Goal: Task Accomplishment & Management: Manage account settings

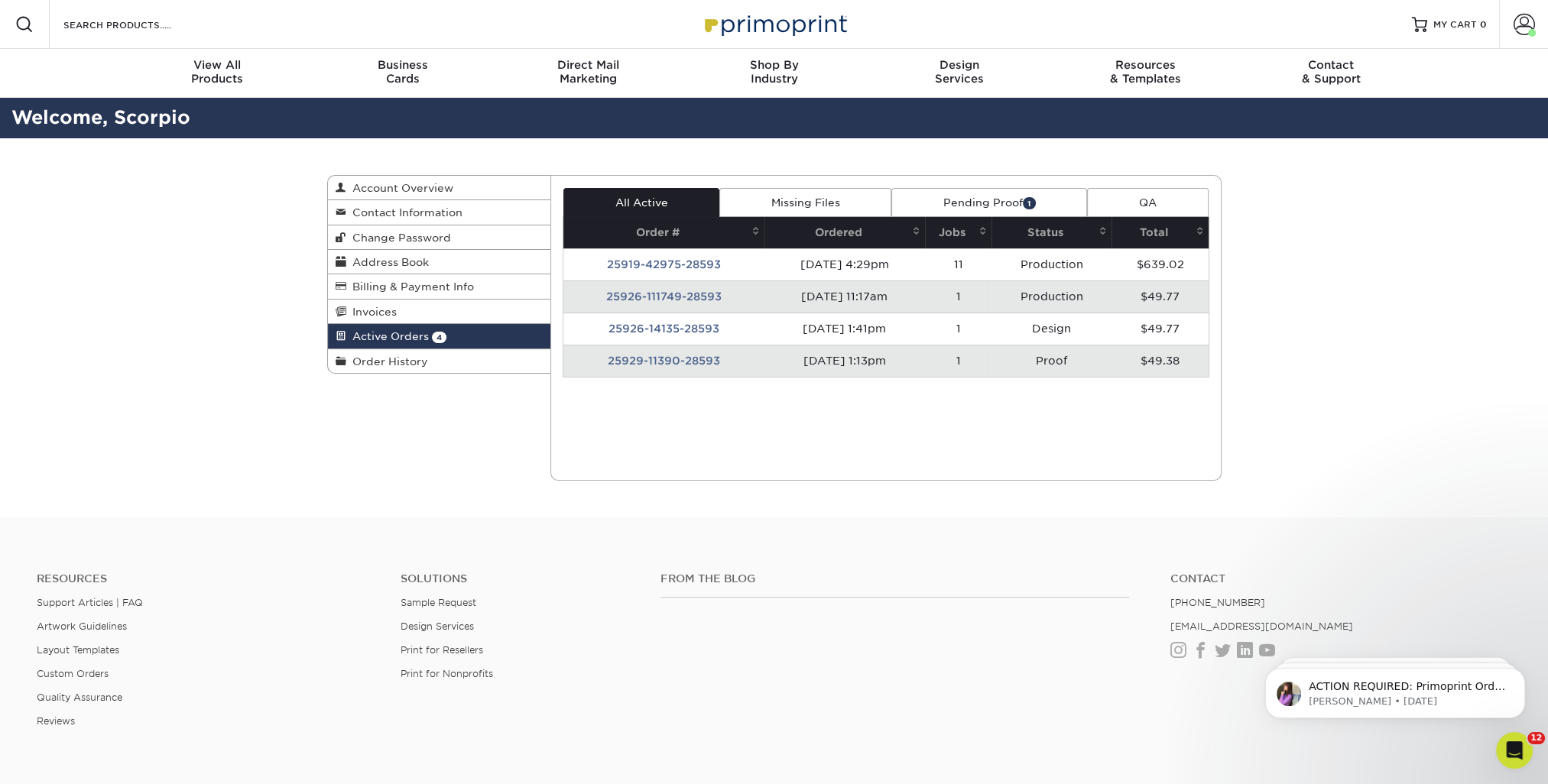
click at [646, 295] on td "25926-111749-28593" at bounding box center [664, 297] width 201 height 32
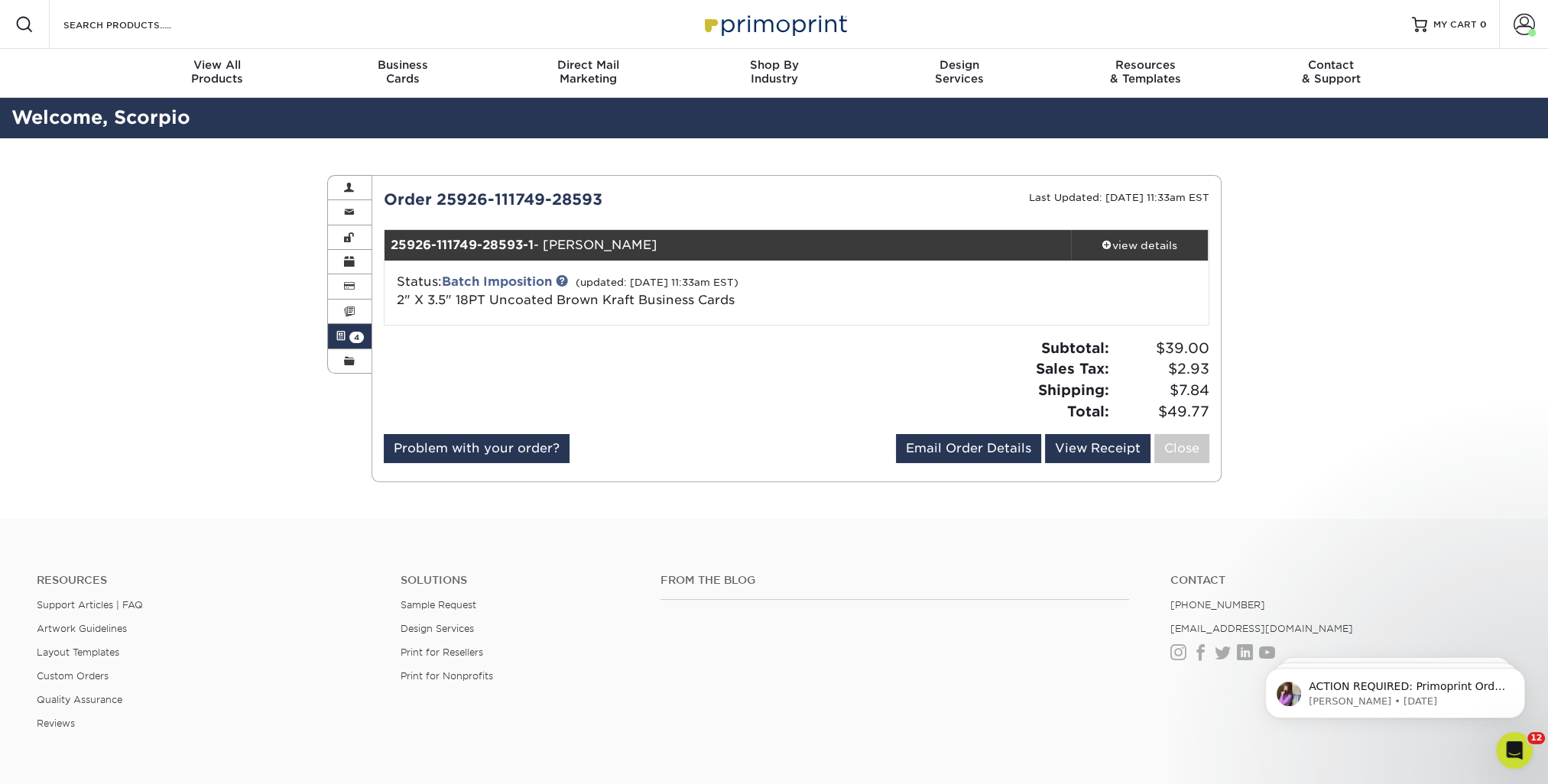
click at [355, 335] on span "4" at bounding box center [356, 338] width 15 height 11
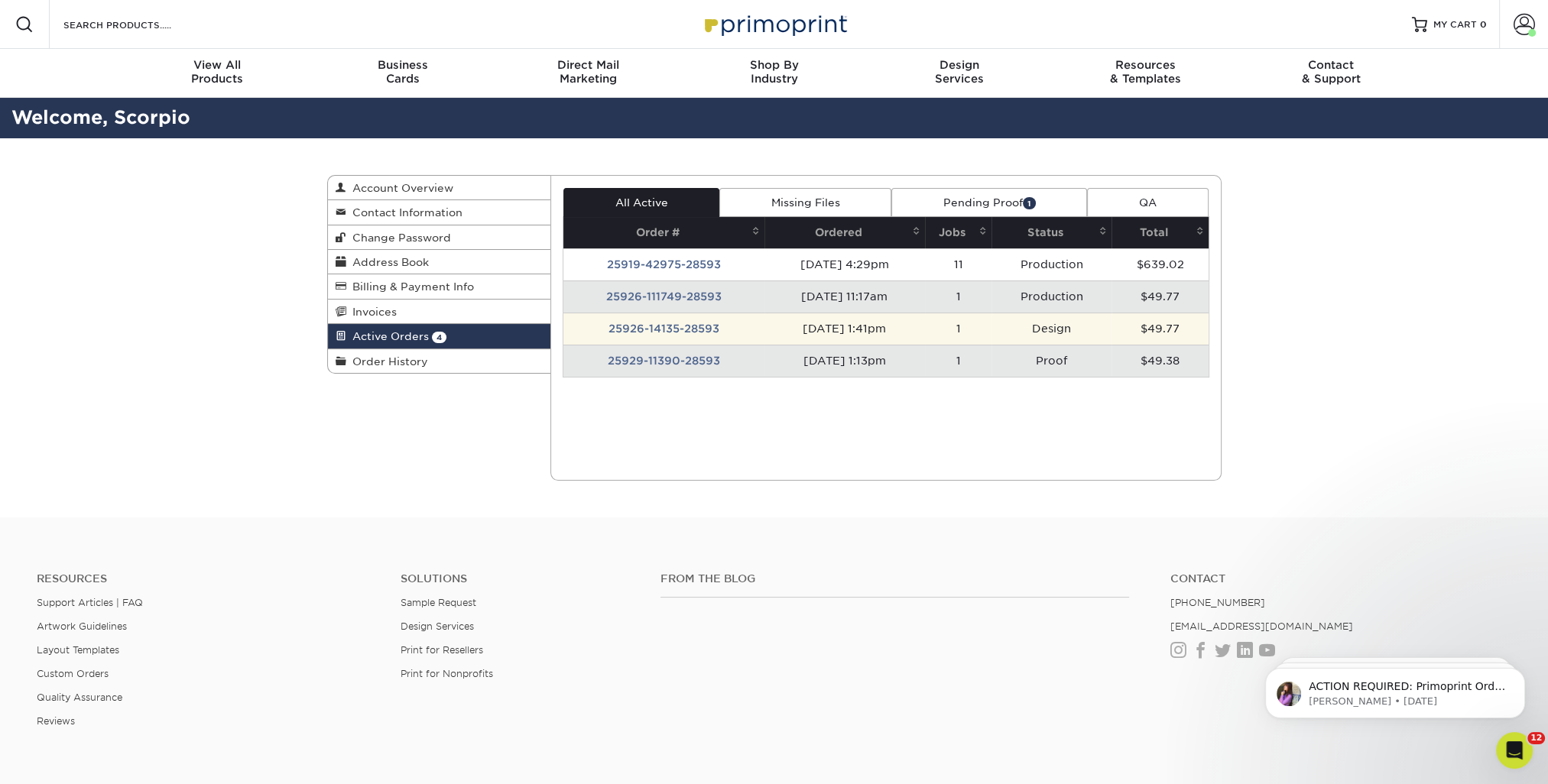
click at [666, 331] on td "25926-14135-28593" at bounding box center [664, 329] width 201 height 32
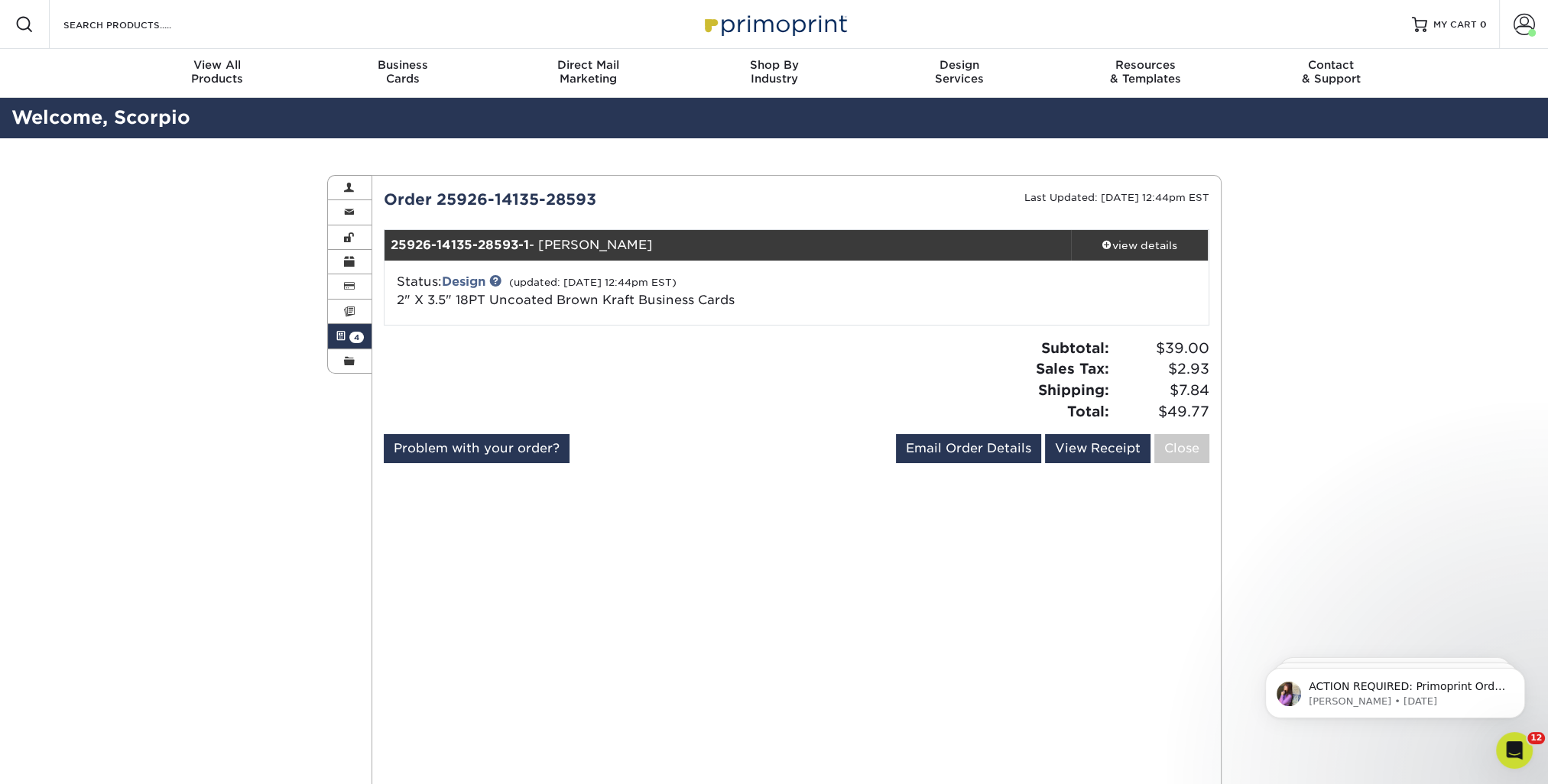
click at [355, 334] on span "4" at bounding box center [356, 338] width 15 height 11
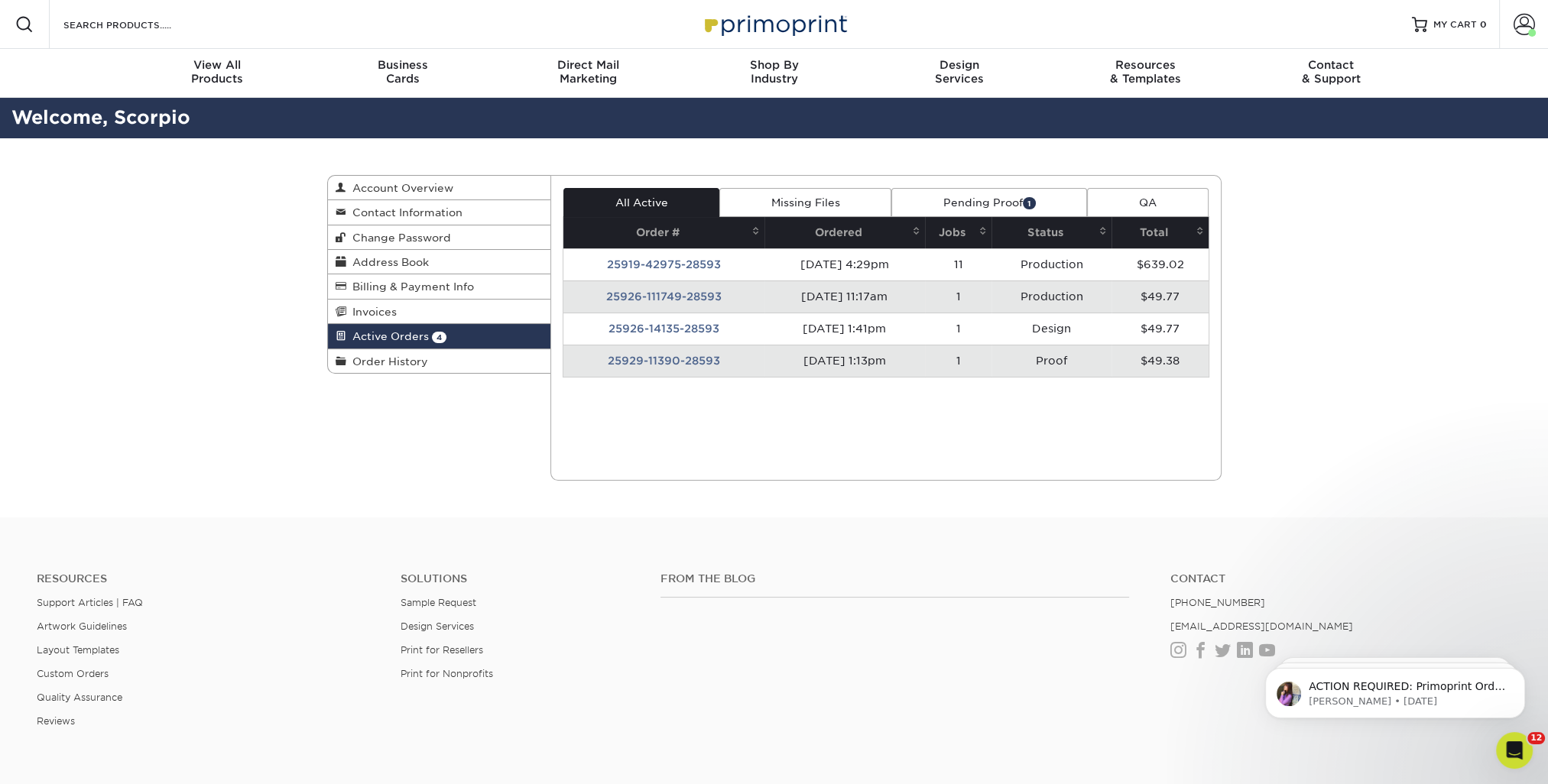
click at [621, 362] on td "25929-11390-28593" at bounding box center [664, 361] width 201 height 32
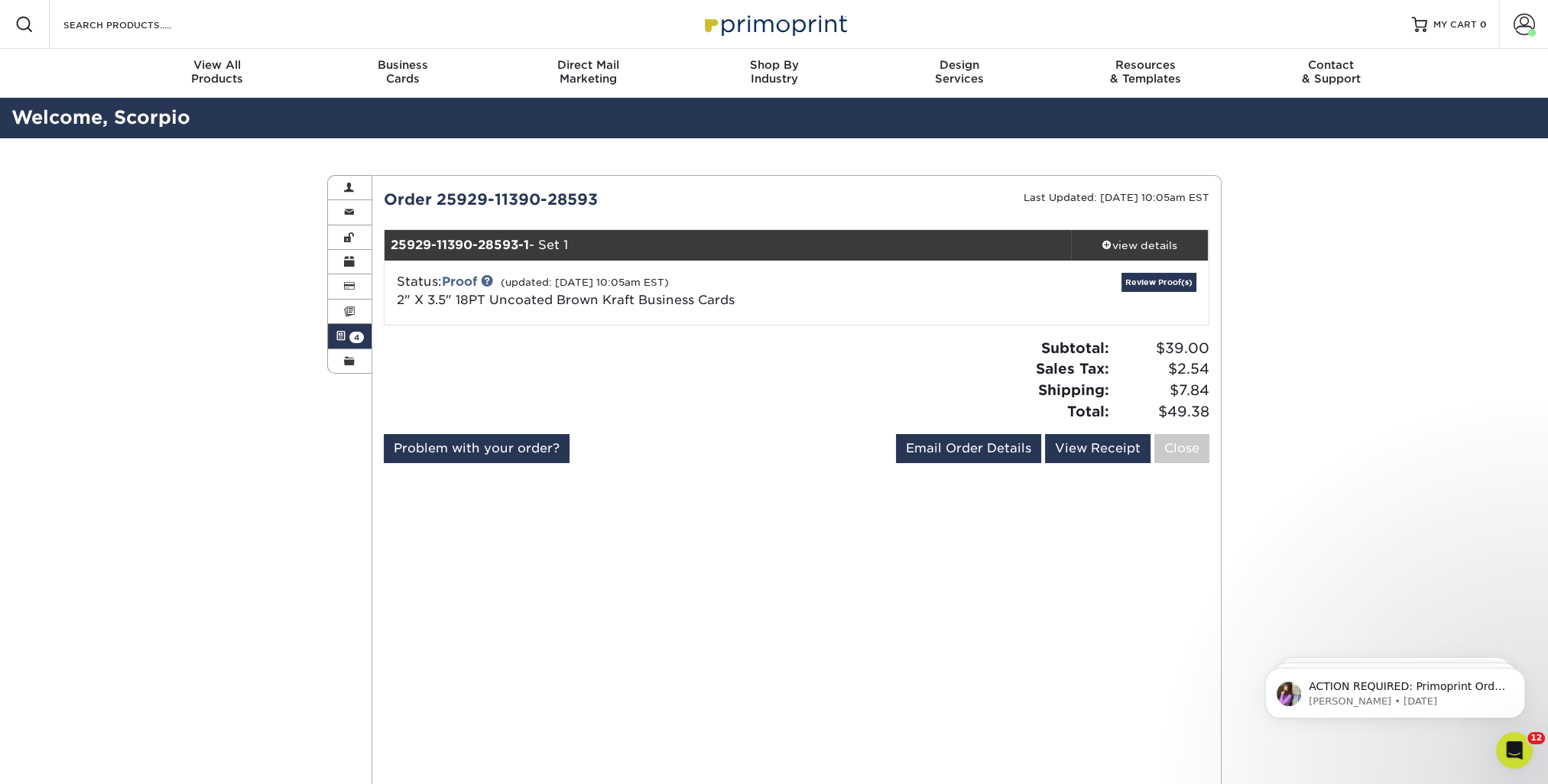
click at [358, 338] on span "4" at bounding box center [356, 338] width 15 height 11
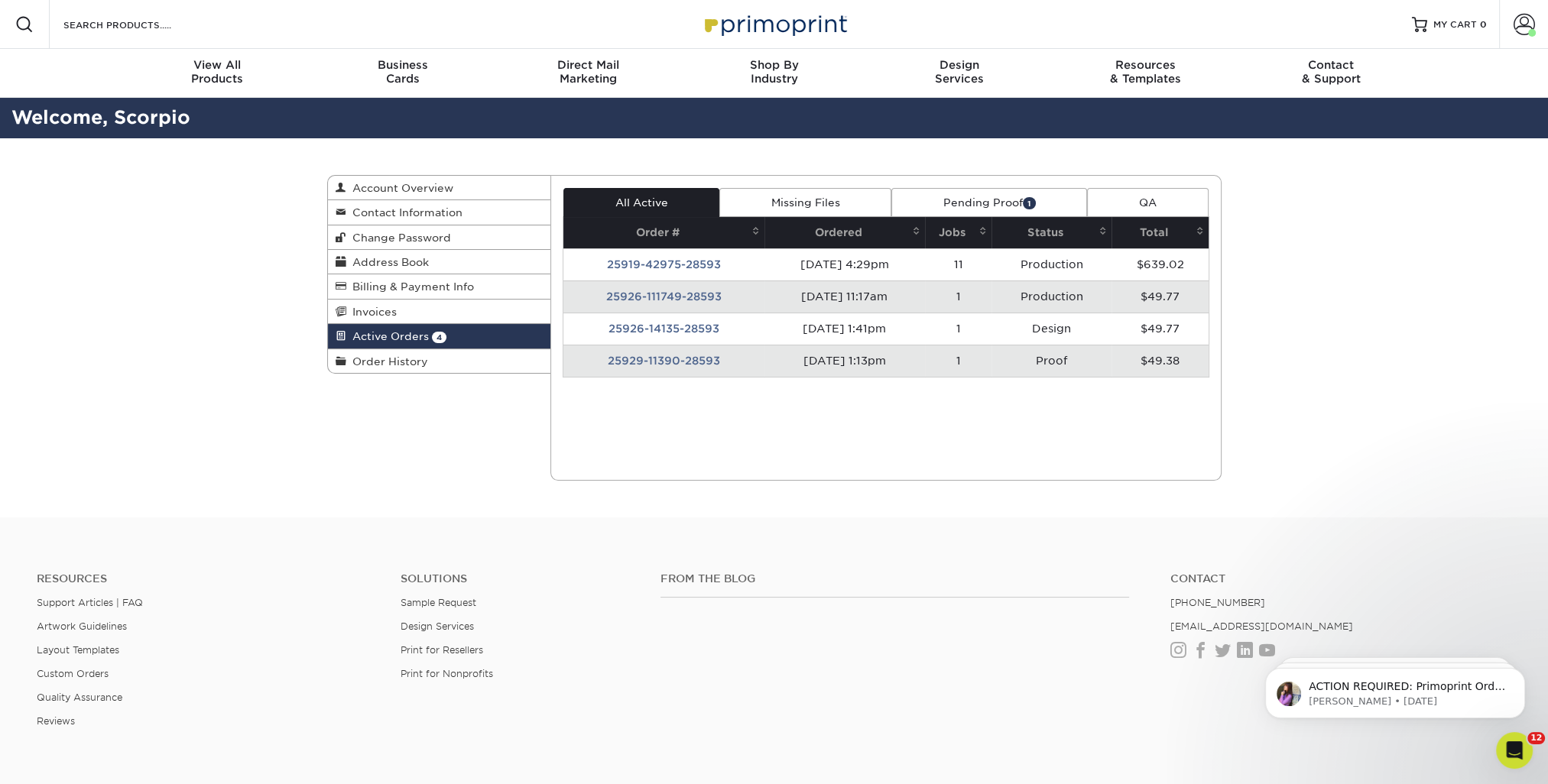
click at [656, 376] on div "Current Orders 4 Active 0 Missing Files" at bounding box center [886, 328] width 671 height 306
click at [656, 365] on td "25929-11390-28593" at bounding box center [664, 361] width 201 height 32
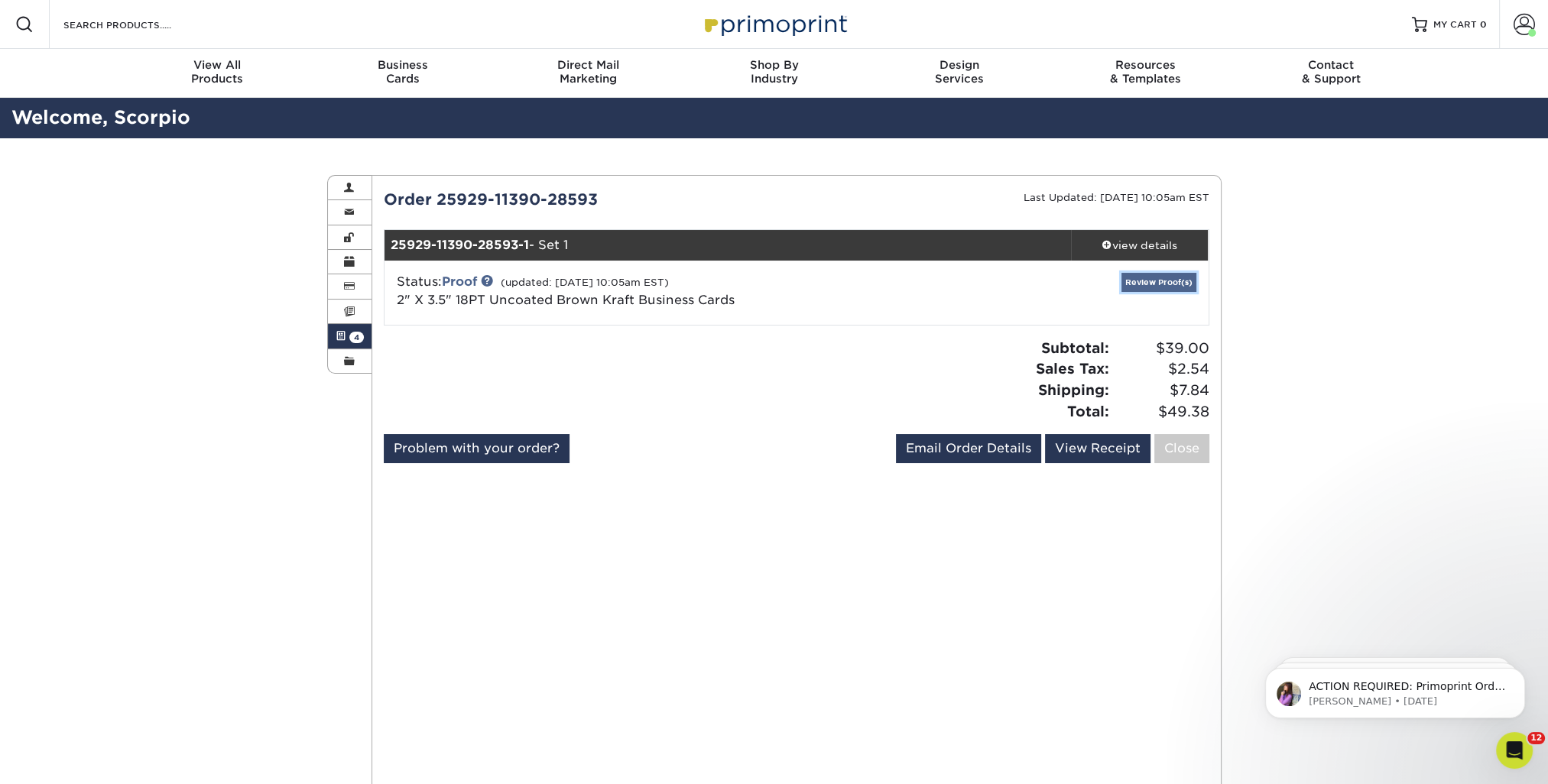
click at [1148, 282] on link "Review Proof(s)" at bounding box center [1158, 282] width 75 height 19
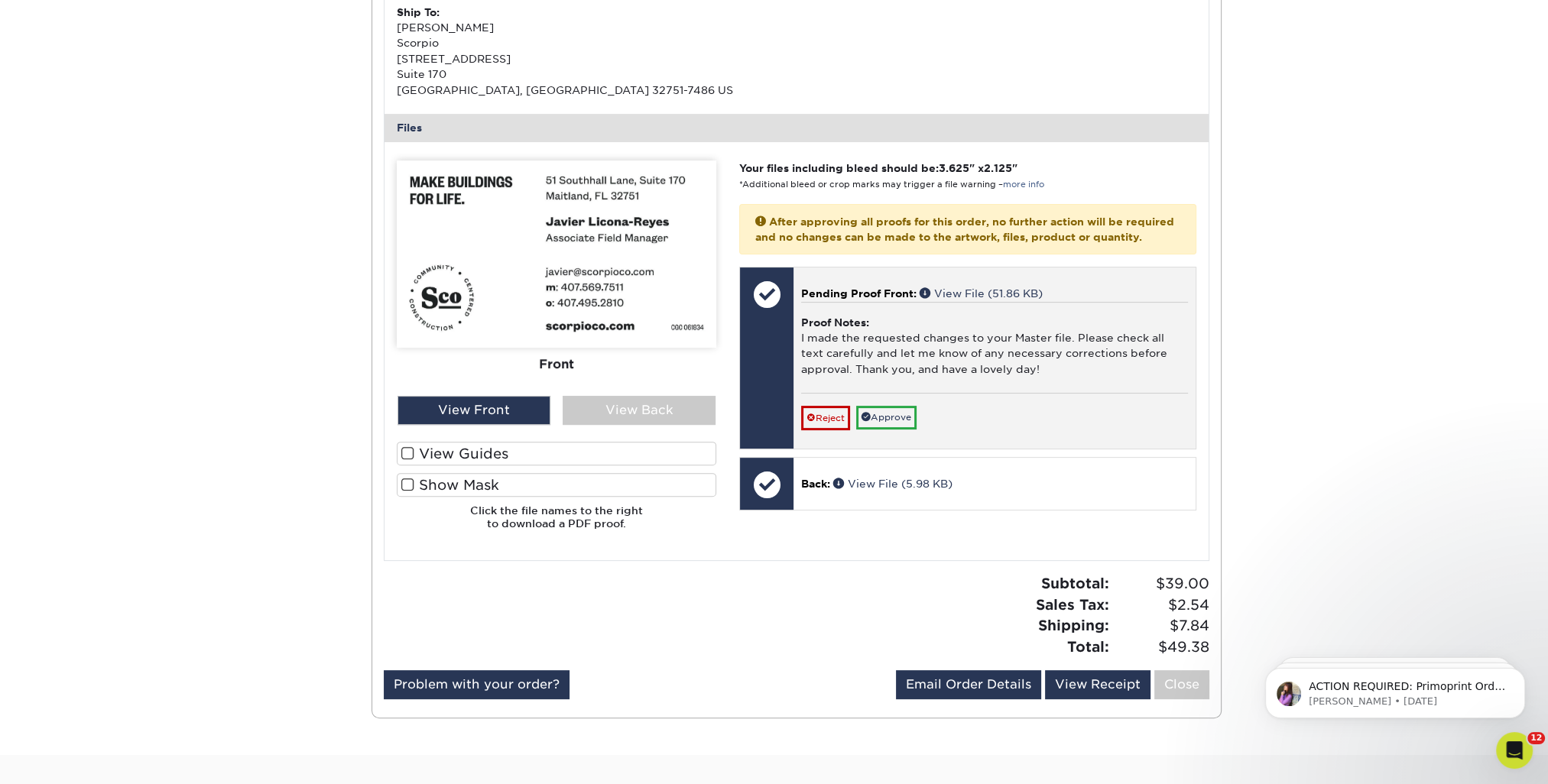
scroll to position [535, 0]
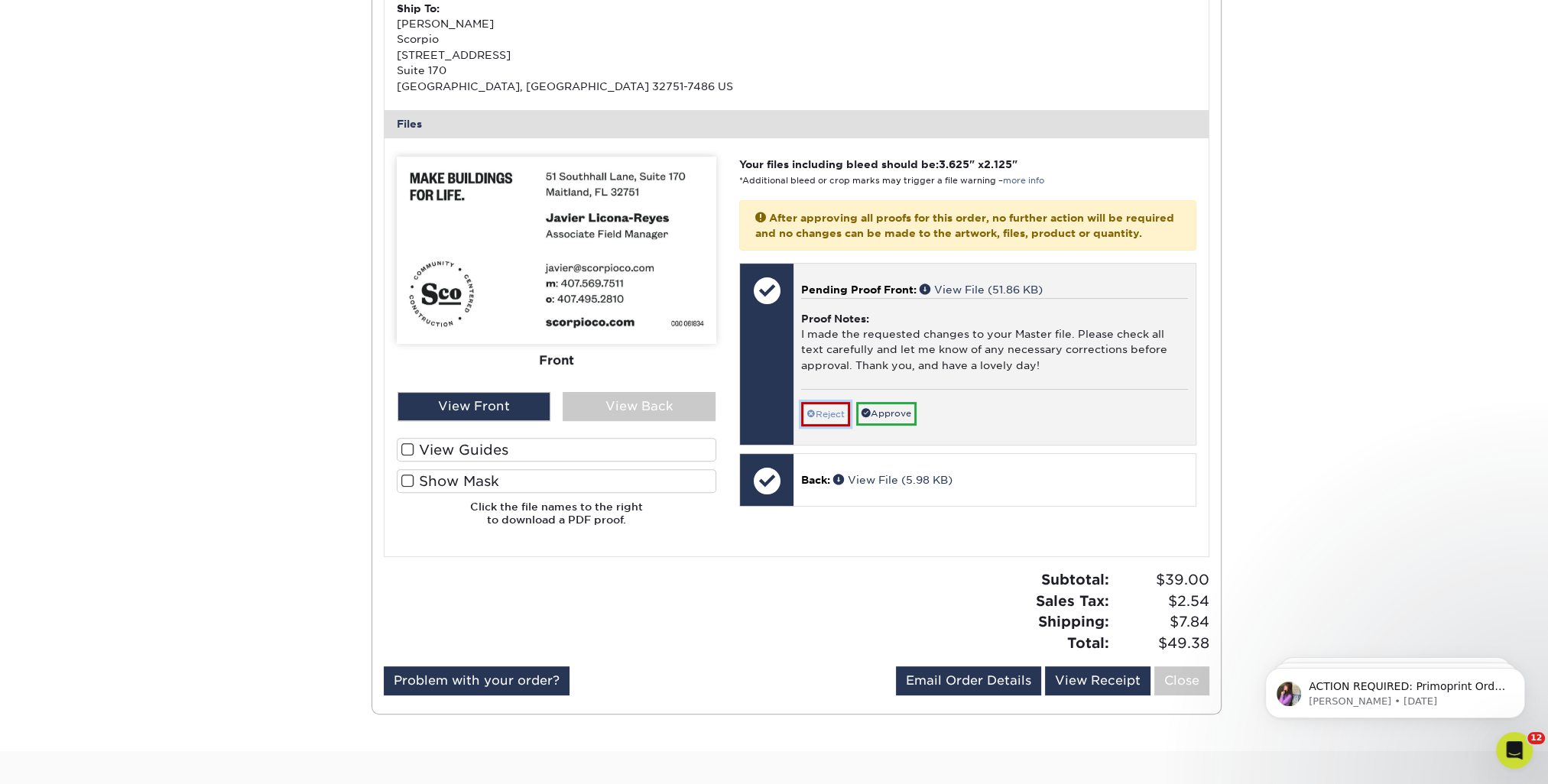
click at [829, 426] on link "Reject" at bounding box center [826, 414] width 49 height 24
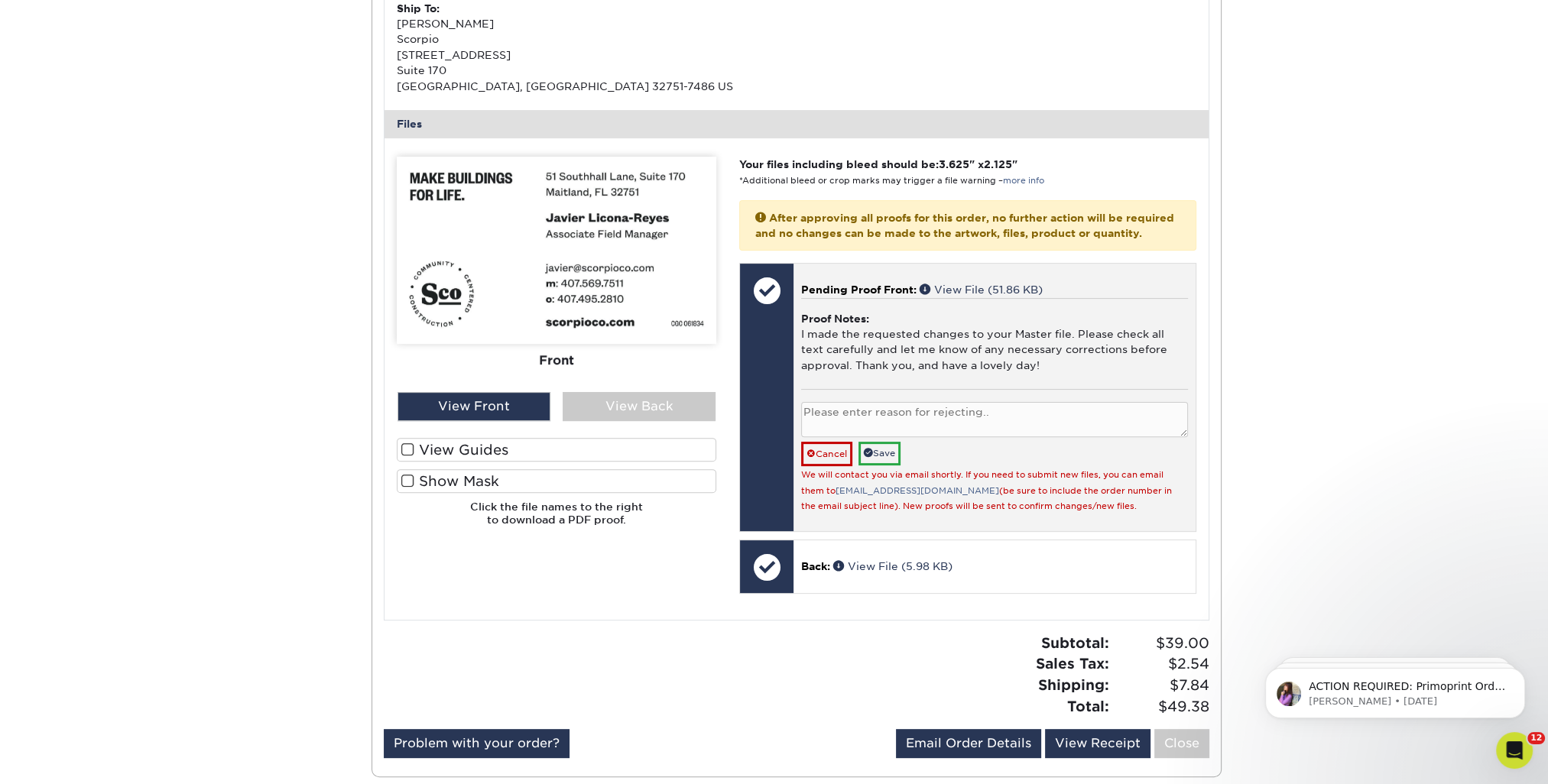
click at [830, 429] on textarea at bounding box center [994, 420] width 386 height 36
type textarea "it is missing a 1 for the address. Our address is [STREET_ADDRESS]. everything …"
click at [886, 463] on link "Save" at bounding box center [879, 453] width 42 height 24
